Goal: Task Accomplishment & Management: Use online tool/utility

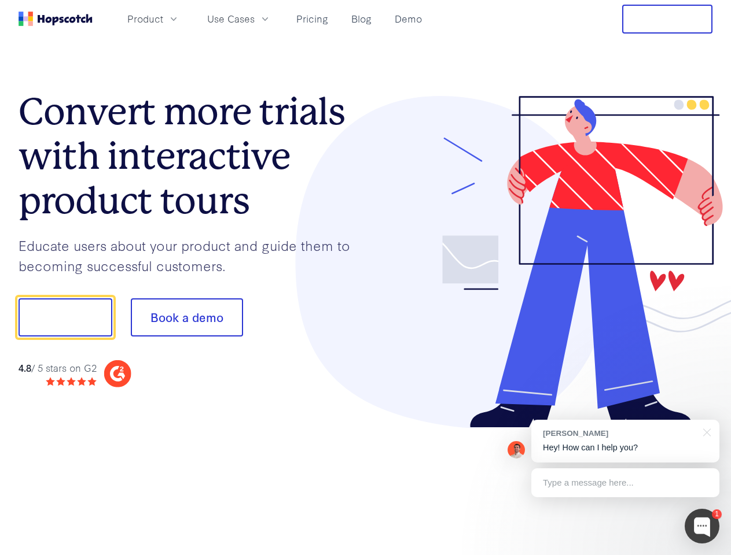
click at [366, 278] on div at bounding box center [539, 262] width 347 height 333
click at [163, 19] on span "Product" at bounding box center [145, 19] width 36 height 14
click at [255, 19] on span "Use Cases" at bounding box center [230, 19] width 47 height 14
click at [667, 19] on button "Free Trial" at bounding box center [667, 19] width 90 height 29
click at [65, 318] on button "Show me!" at bounding box center [66, 318] width 94 height 38
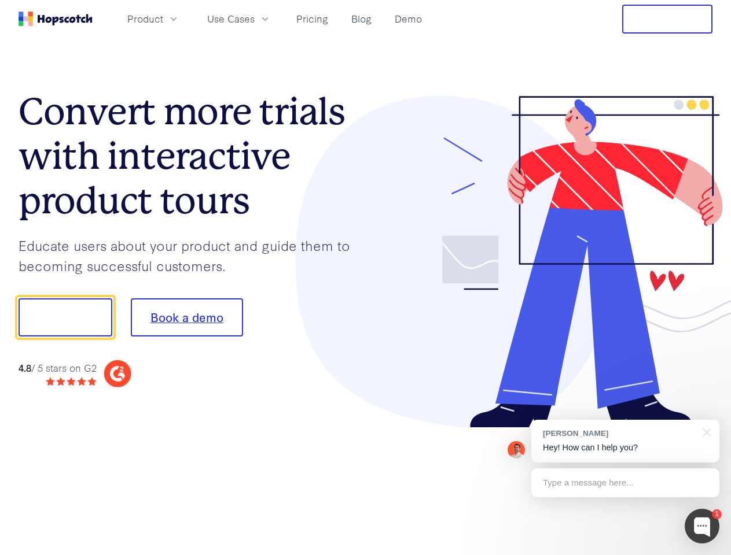
click at [186, 318] on button "Book a demo" at bounding box center [187, 318] width 112 height 38
click at [702, 527] on div at bounding box center [701, 526] width 35 height 35
click at [625, 441] on div "[PERSON_NAME] Hey! How can I help you?" at bounding box center [625, 441] width 188 height 43
click at [705, 432] on div at bounding box center [610, 316] width 217 height 386
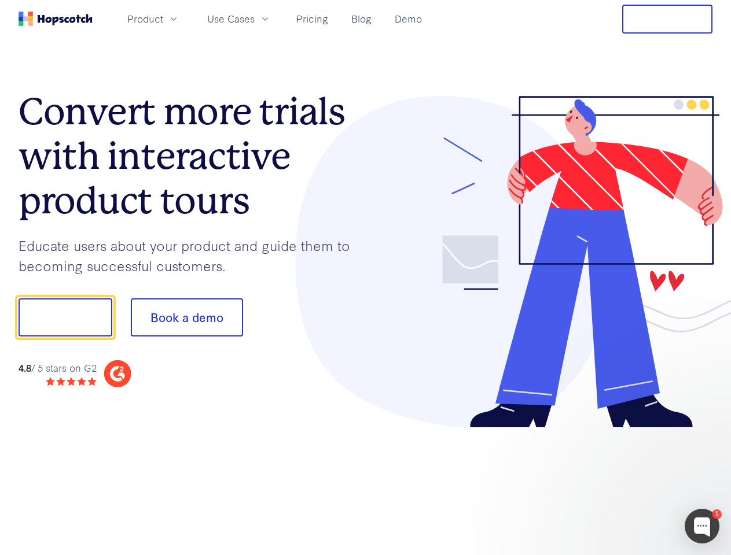
click at [625, 483] on div at bounding box center [610, 393] width 217 height 231
